Goal: Information Seeking & Learning: Learn about a topic

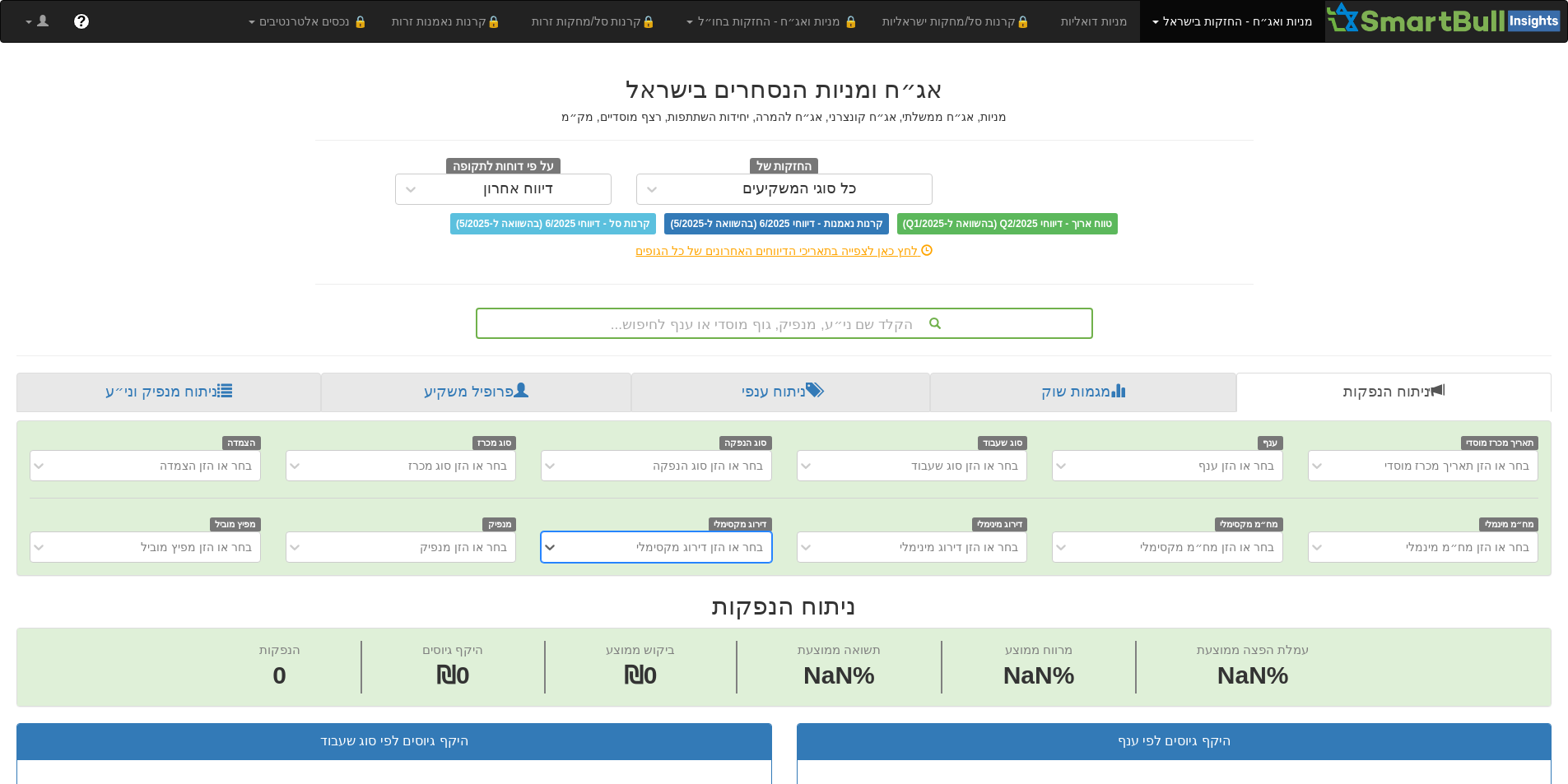
scroll to position [0, 12]
click at [861, 314] on div "הקלד שם ני״ע, מנפיק, גוף מוסדי או ענף לחיפוש..." at bounding box center [784, 324] width 614 height 28
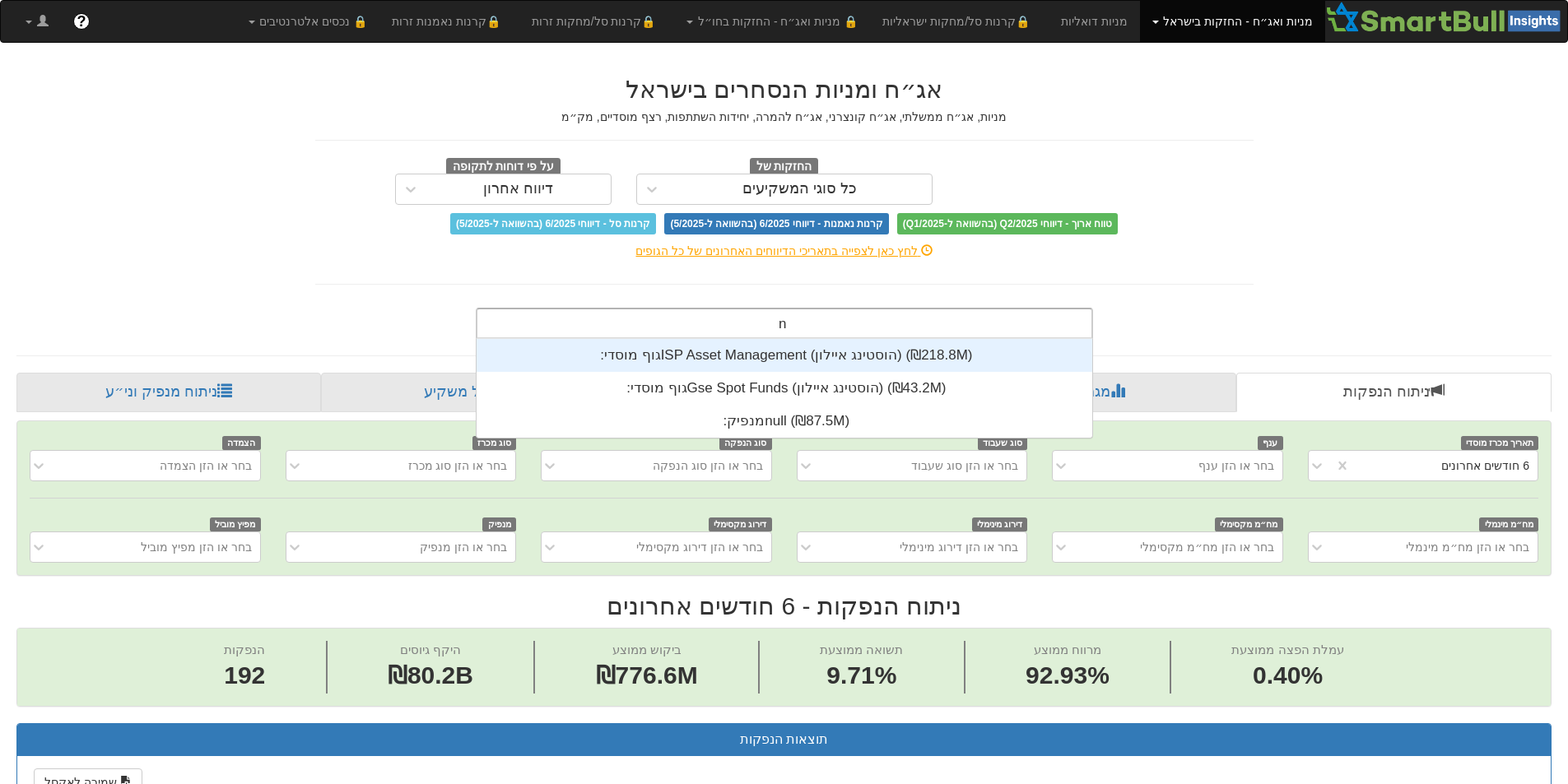
scroll to position [0, 2999]
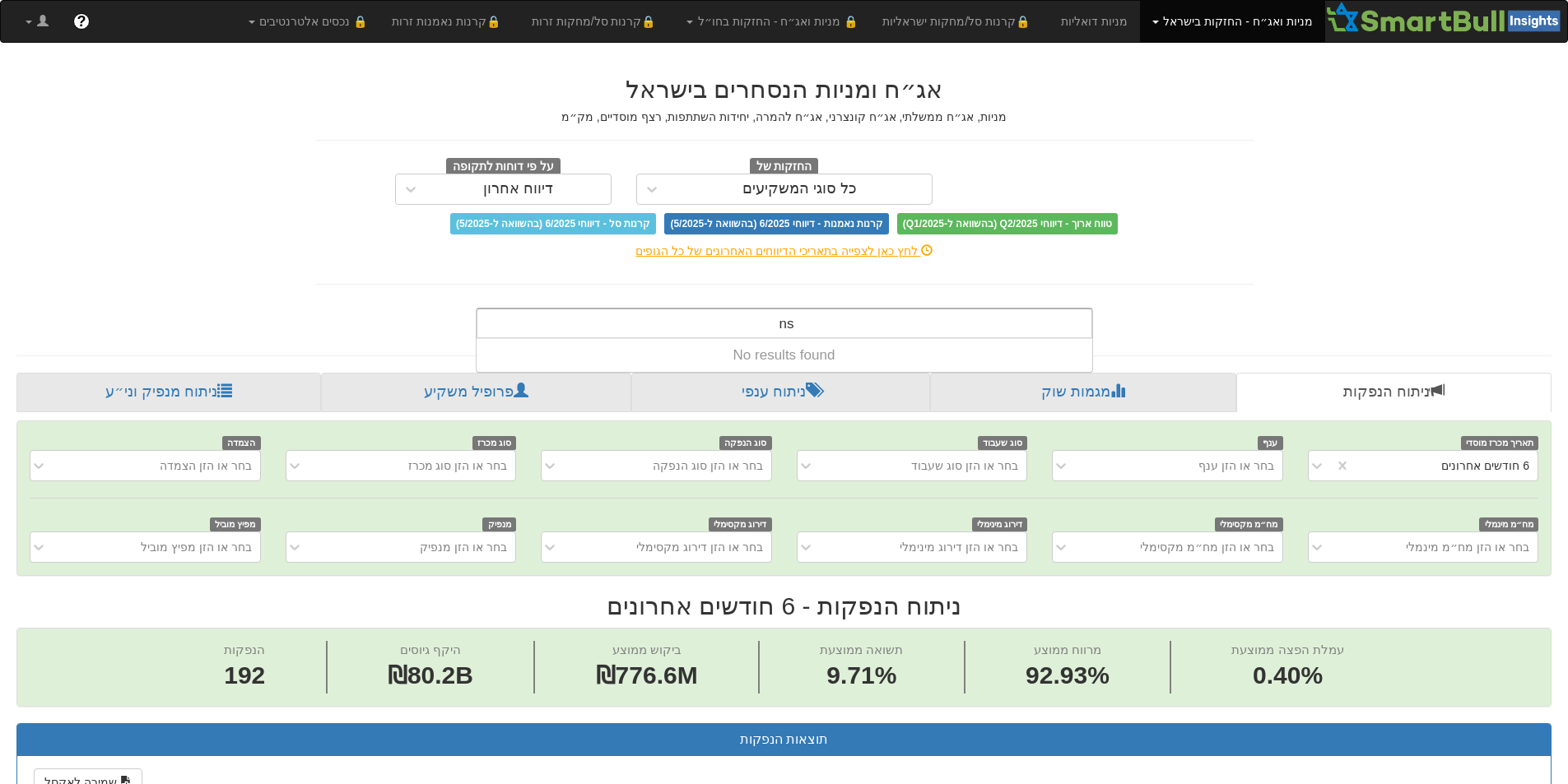
type input "n"
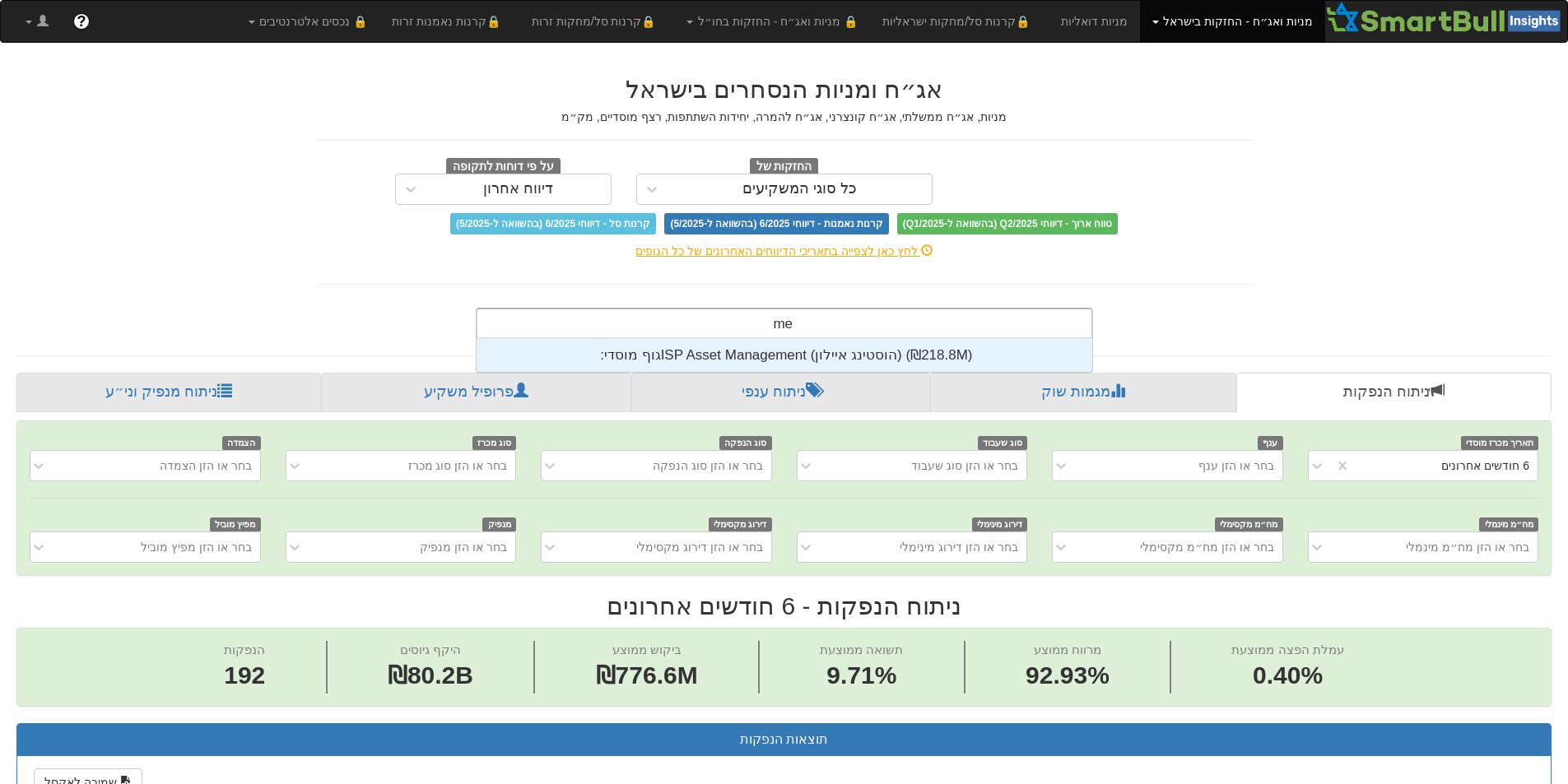
scroll to position [410, 0]
type input "m"
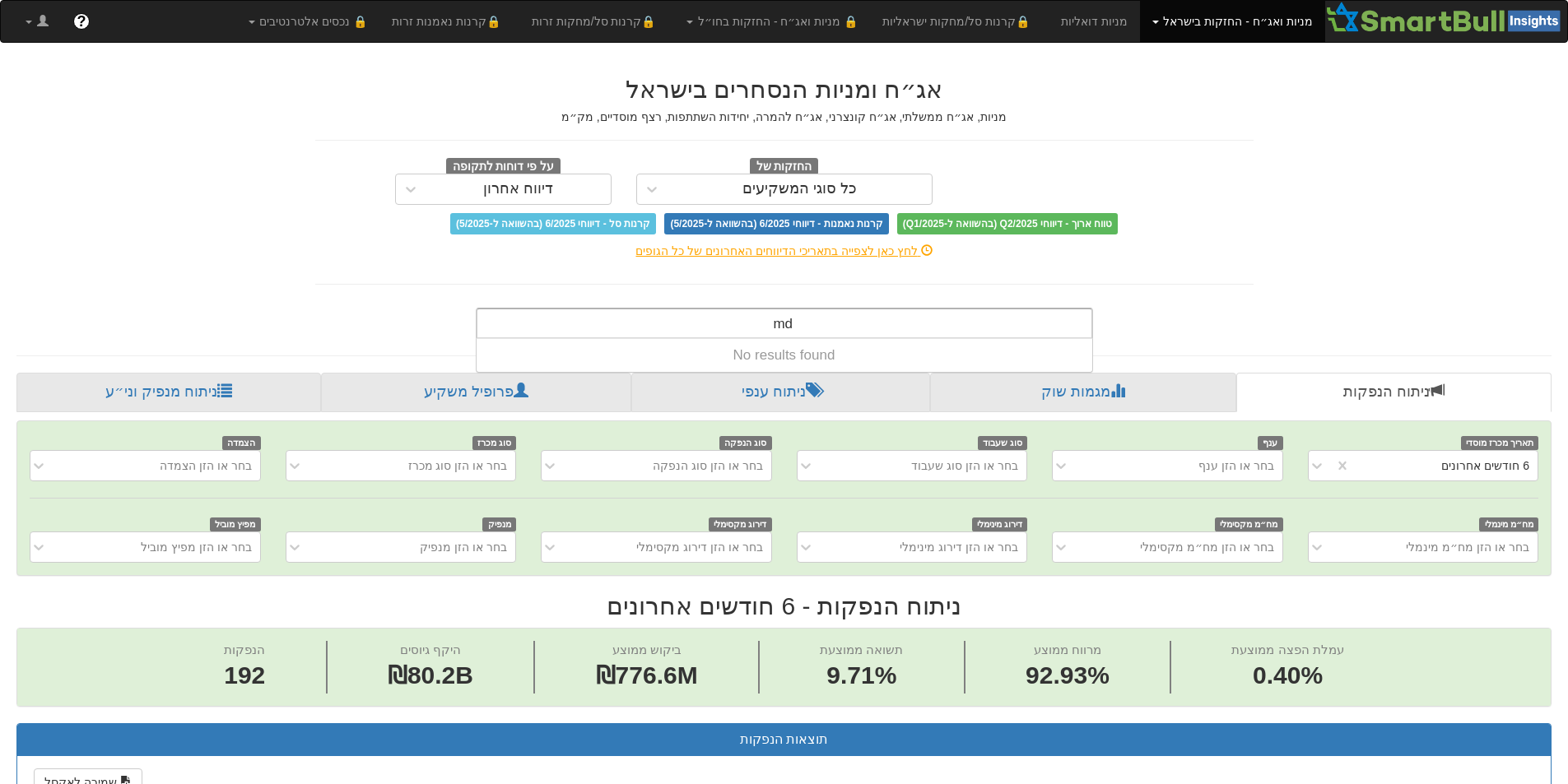
type input "m"
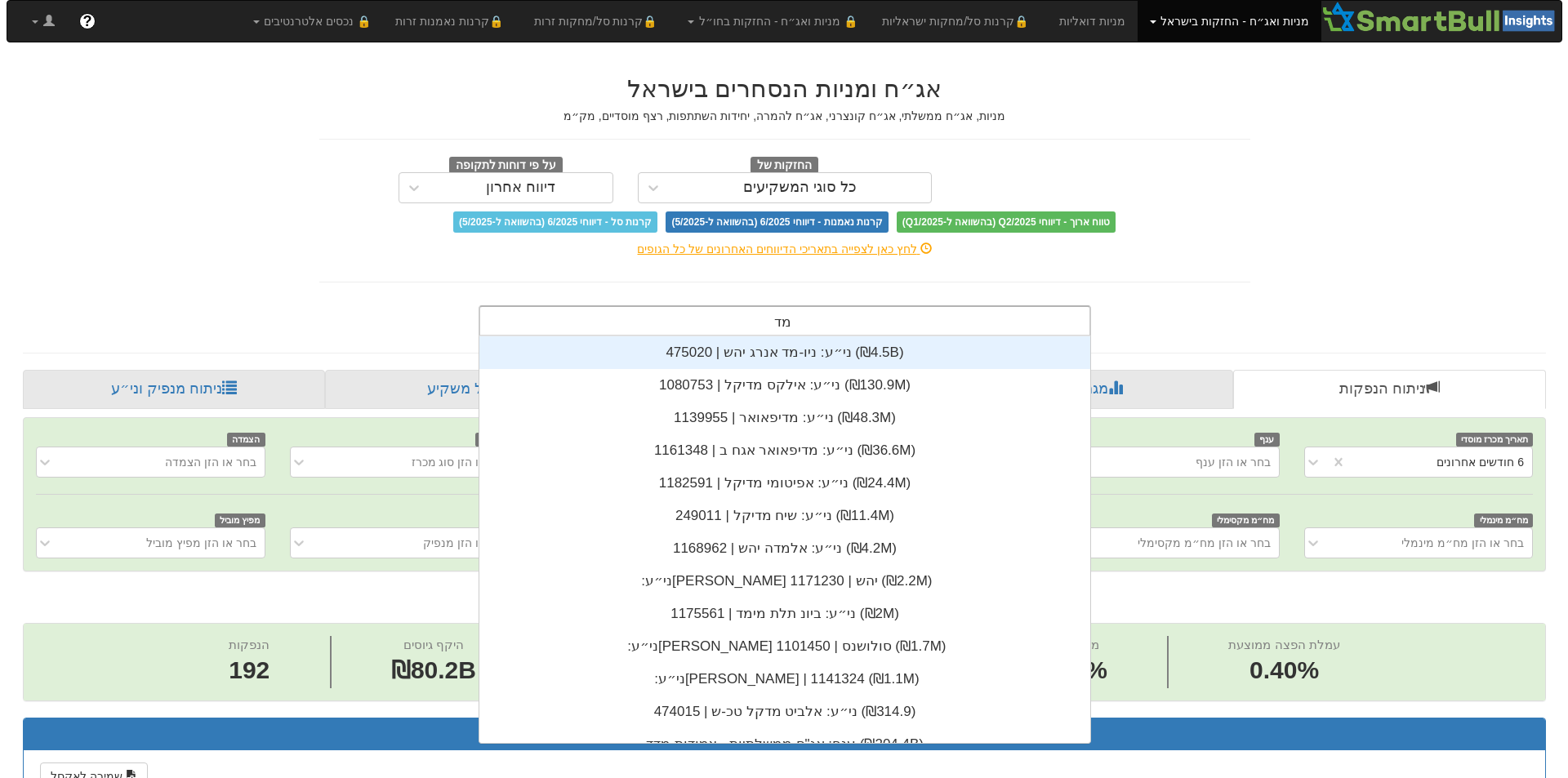
scroll to position [327, 0]
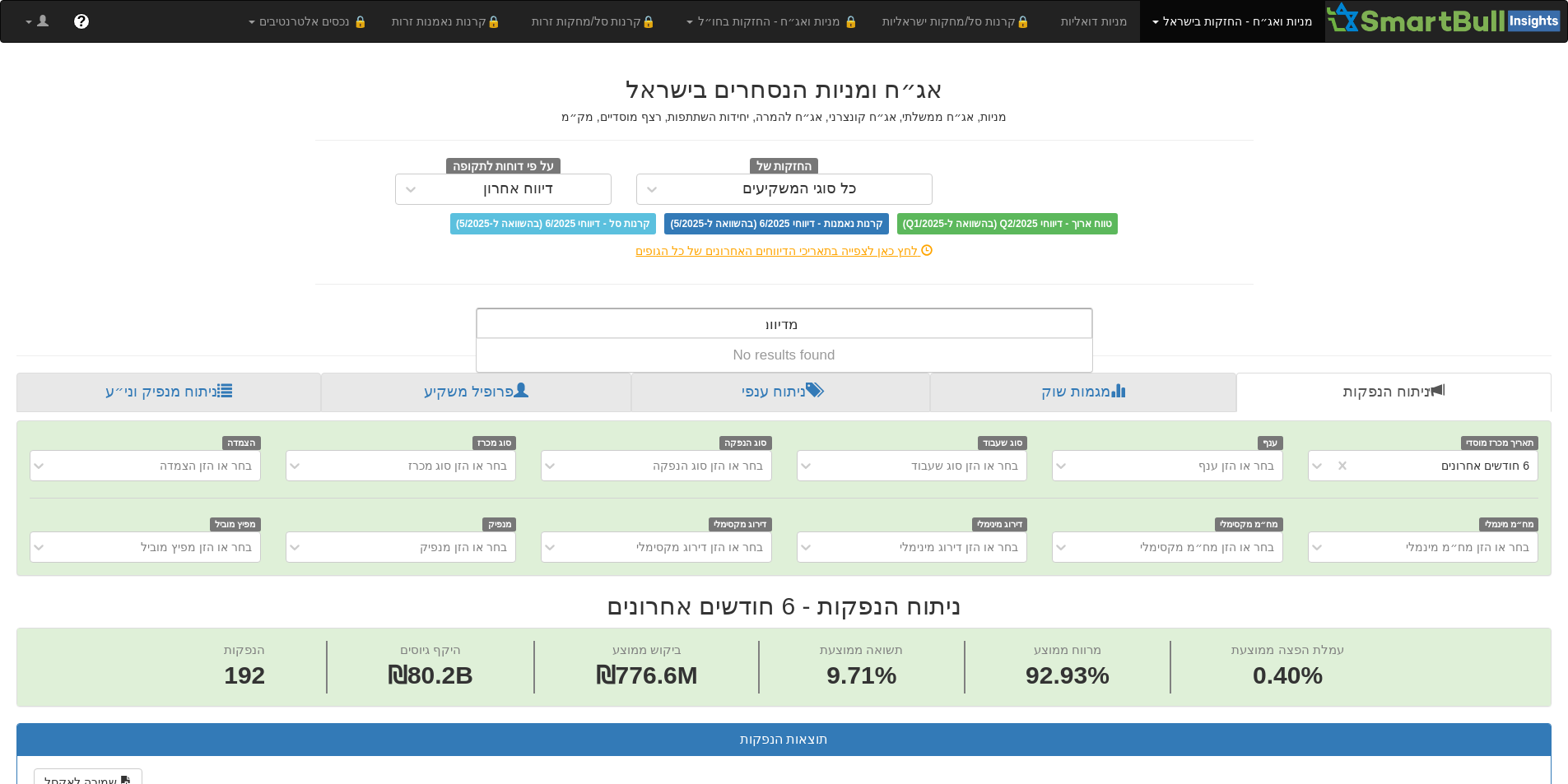
type input "מדיוונד"
click at [758, 26] on link "🔒 מניות ואג״ח - החזקות בחו״ל" at bounding box center [772, 22] width 196 height 41
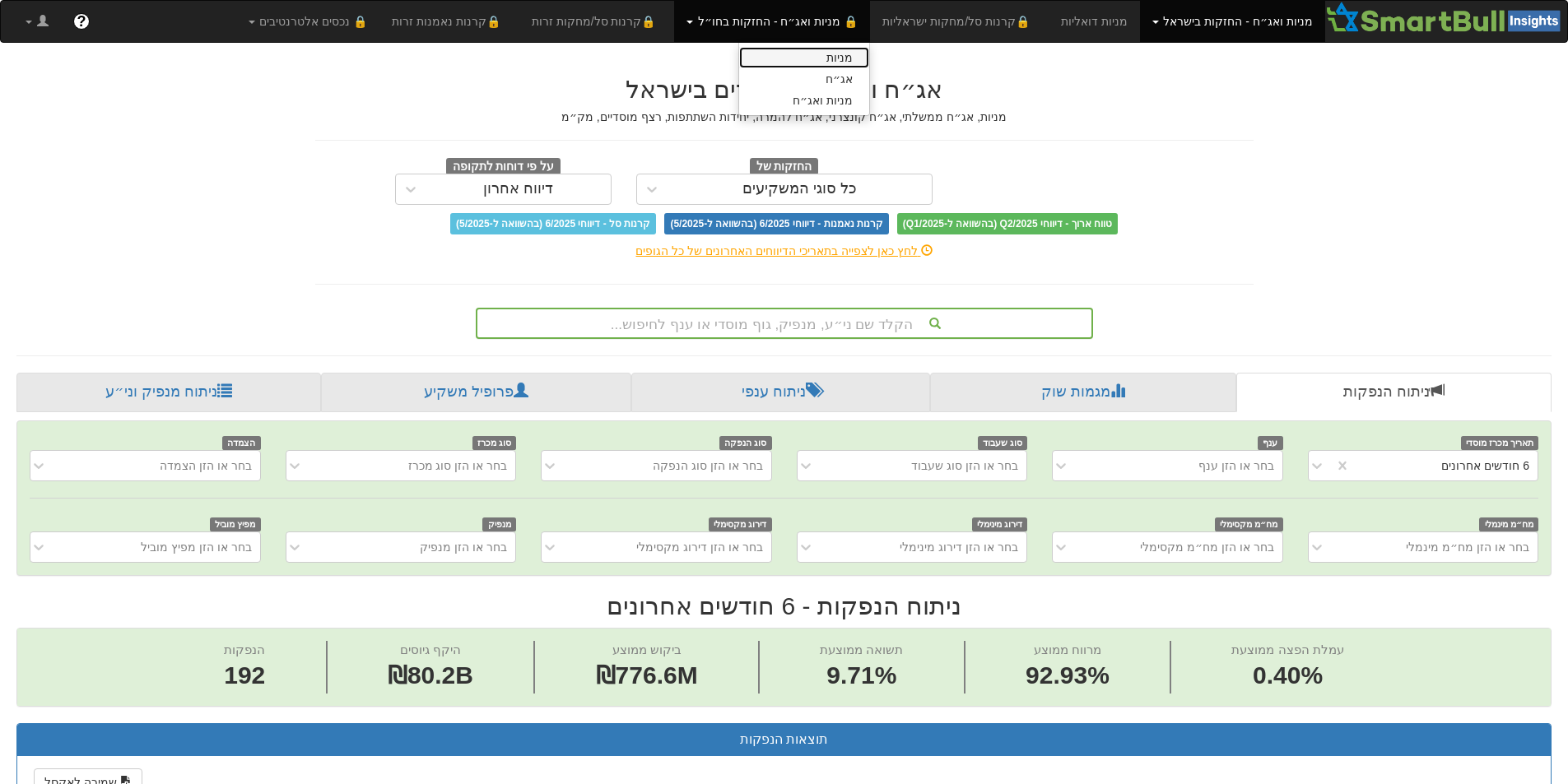
click at [832, 55] on link "מניות" at bounding box center [804, 57] width 130 height 22
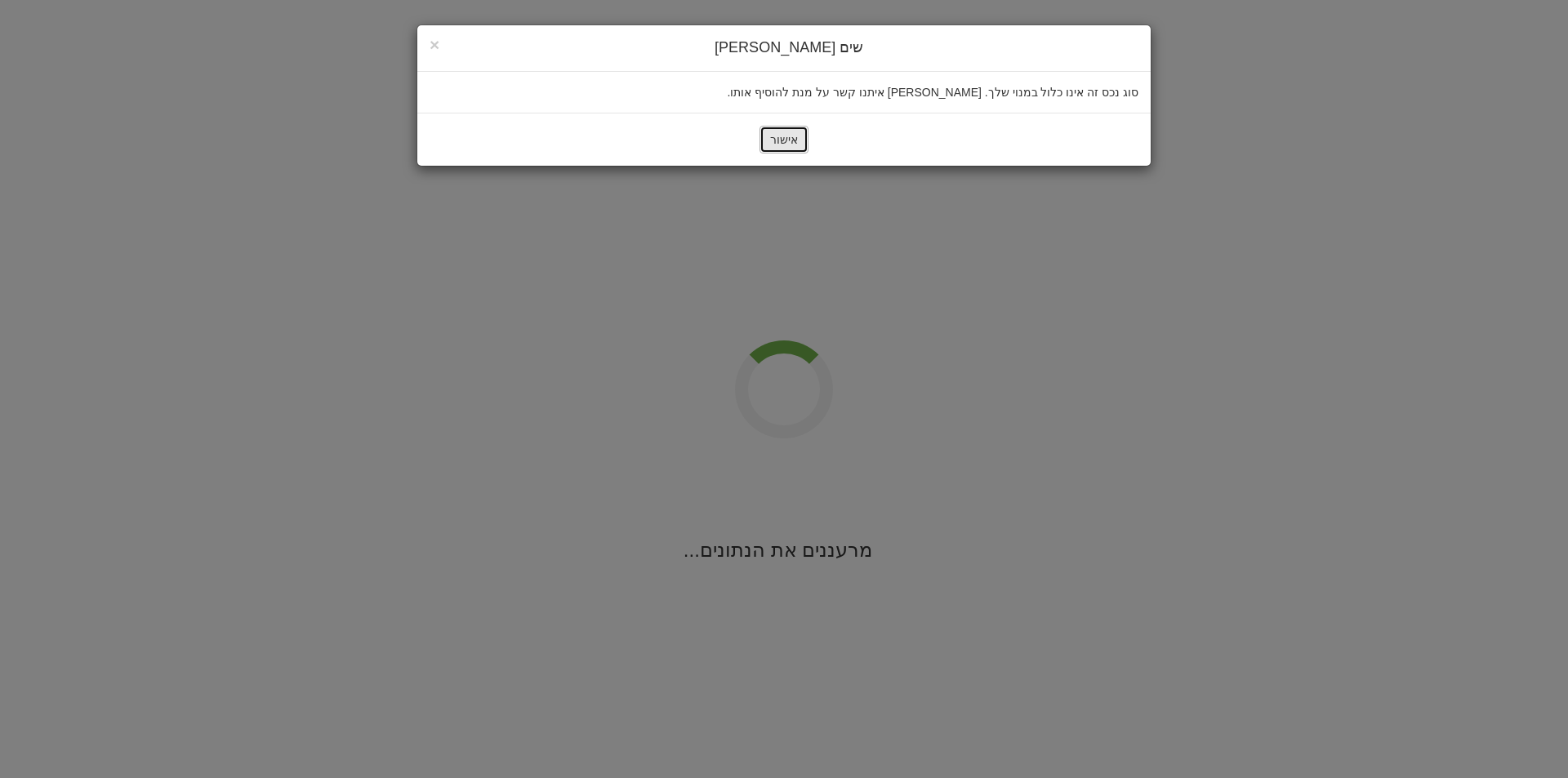
click at [774, 141] on button "אישור" at bounding box center [784, 140] width 49 height 28
